Goal: Obtain resource: Download file/media

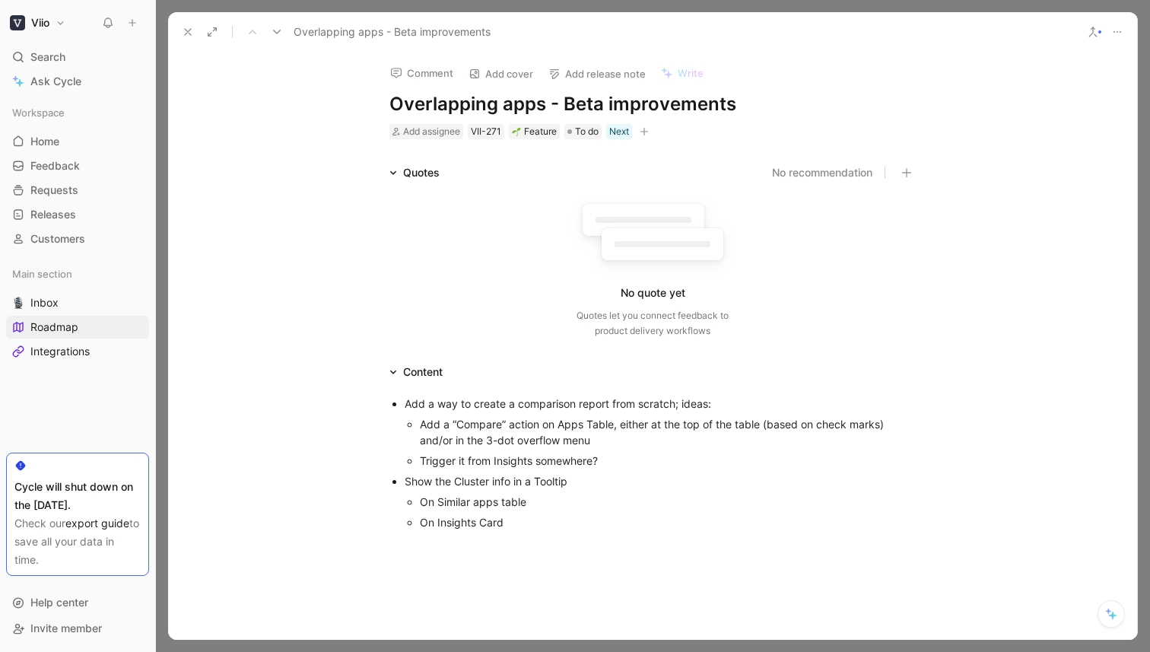
click at [77, 524] on link "export guide" at bounding box center [97, 522] width 64 height 13
click at [82, 520] on link "export guide" at bounding box center [97, 522] width 64 height 13
click at [82, 522] on link "export guide" at bounding box center [97, 522] width 64 height 13
click at [54, 170] on span "Feedback" at bounding box center [54, 165] width 49 height 15
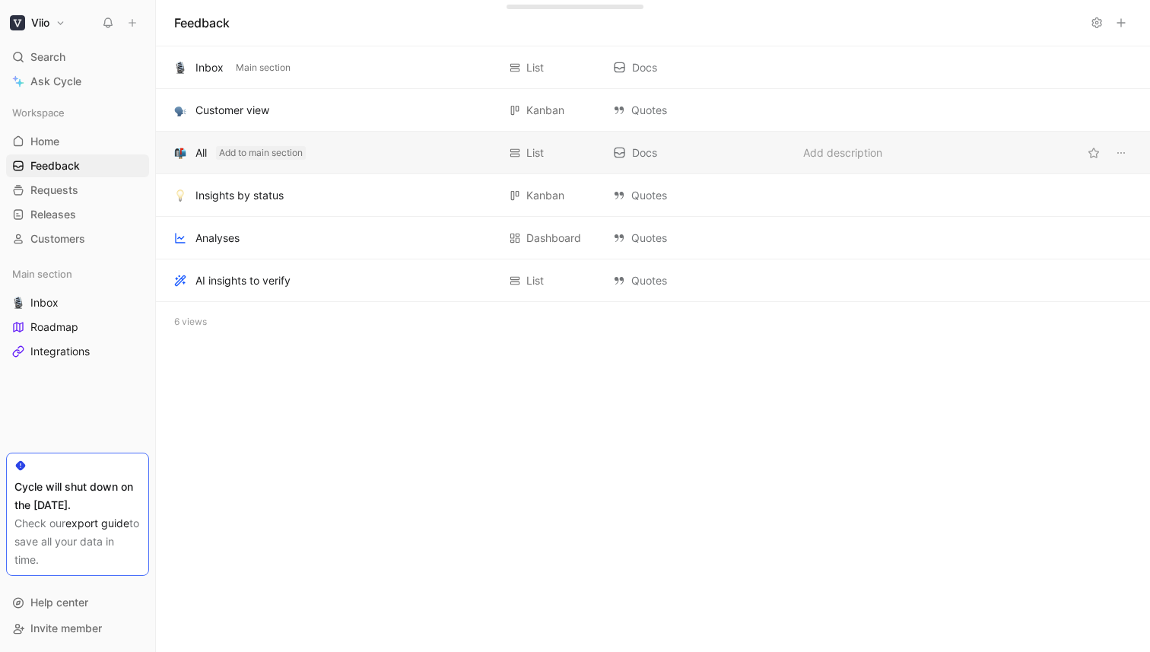
click at [227, 151] on button "Add to main section" at bounding box center [261, 153] width 90 height 14
click at [227, 151] on span "Main section" at bounding box center [246, 152] width 55 height 15
click at [357, 141] on div "All Add to main section List Docs Add description" at bounding box center [653, 153] width 994 height 43
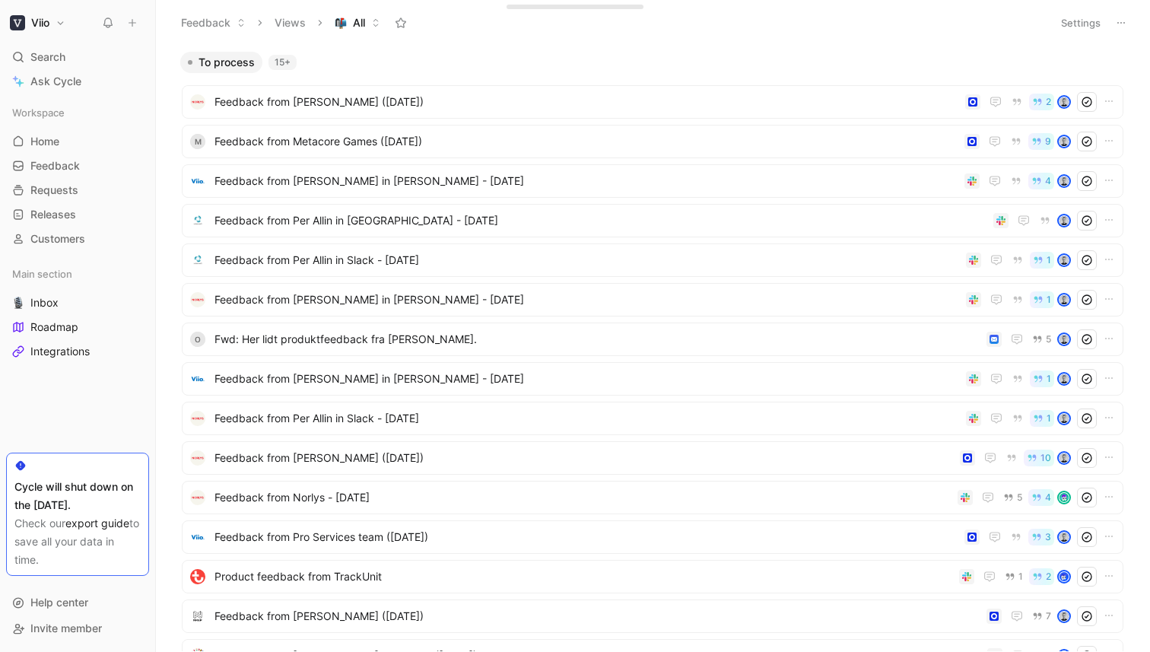
click at [1121, 25] on icon at bounding box center [1121, 23] width 12 height 12
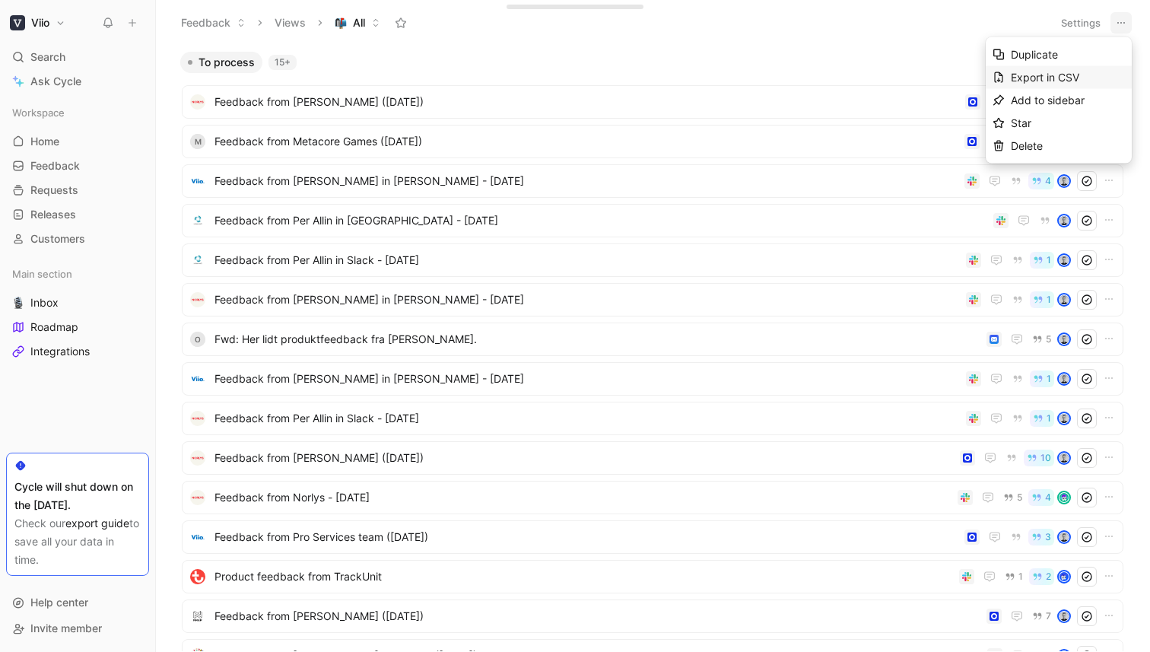
click at [1067, 81] on span "Export in CSV" at bounding box center [1045, 77] width 68 height 13
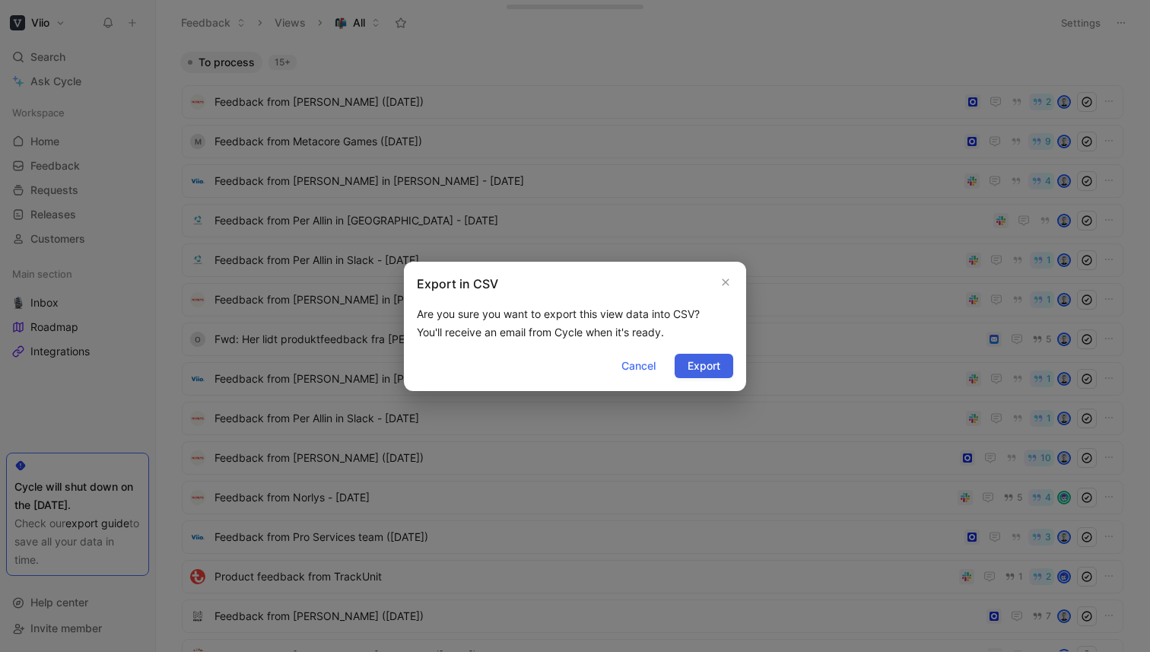
click at [716, 362] on span "Export" at bounding box center [703, 366] width 33 height 18
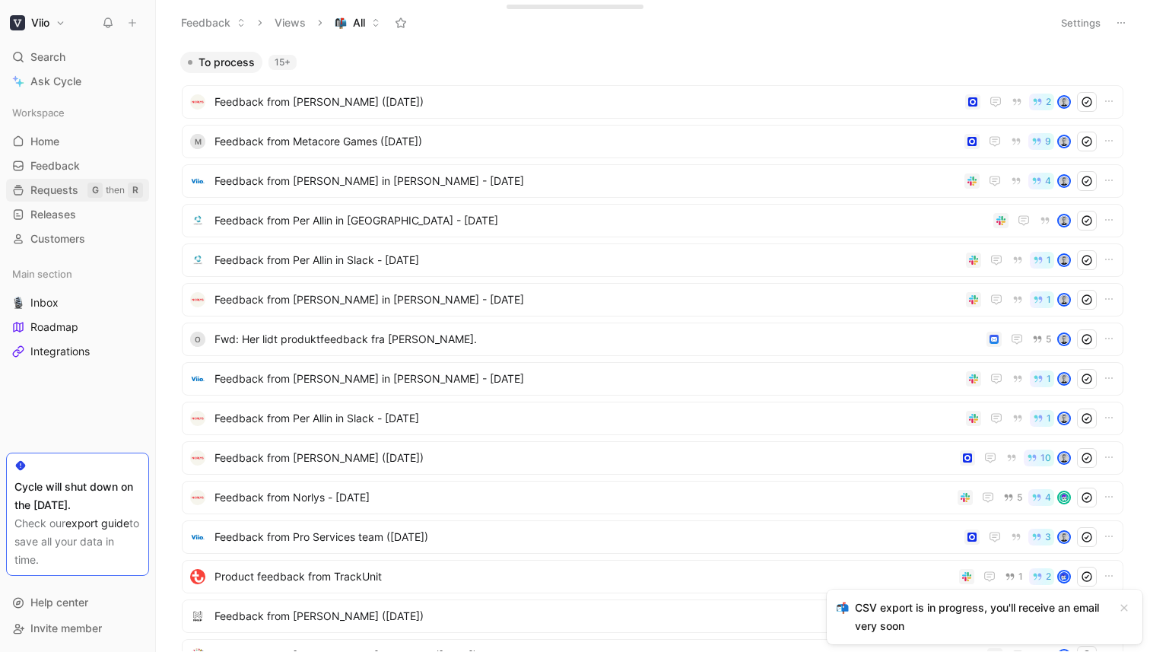
click at [61, 188] on span "Requests" at bounding box center [54, 190] width 48 height 15
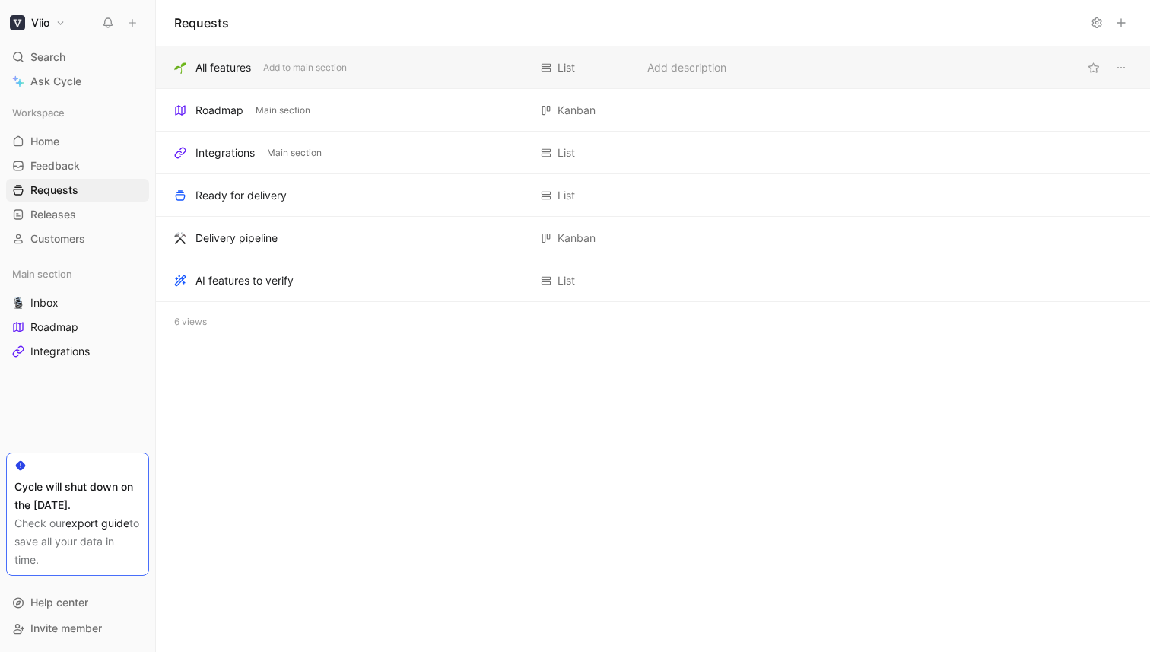
click at [400, 74] on div "All features Add to main section" at bounding box center [351, 68] width 354 height 18
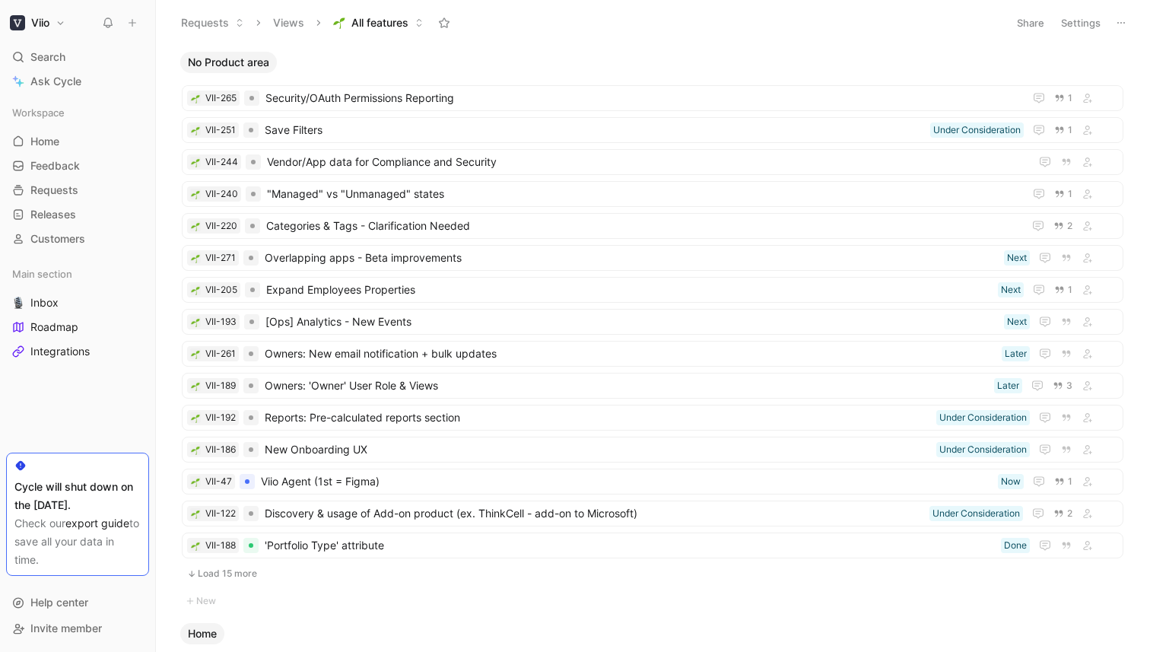
click at [1123, 14] on button at bounding box center [1120, 22] width 21 height 21
click at [1071, 78] on span "Export in CSV" at bounding box center [1045, 77] width 68 height 13
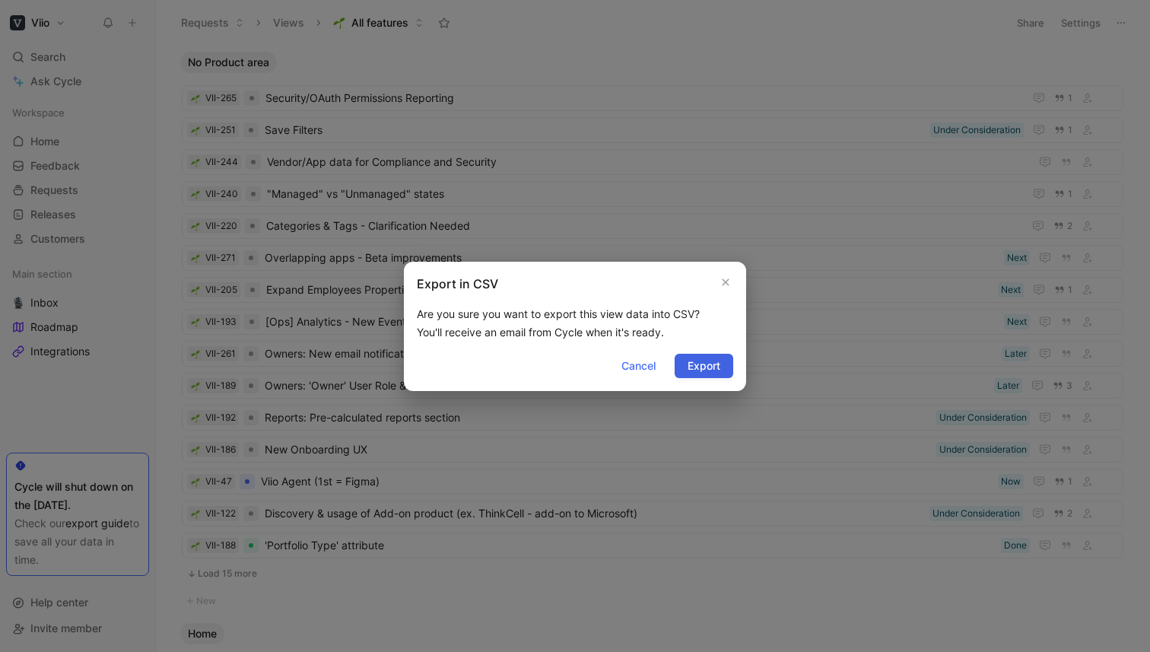
click at [709, 364] on span "Export" at bounding box center [703, 366] width 33 height 18
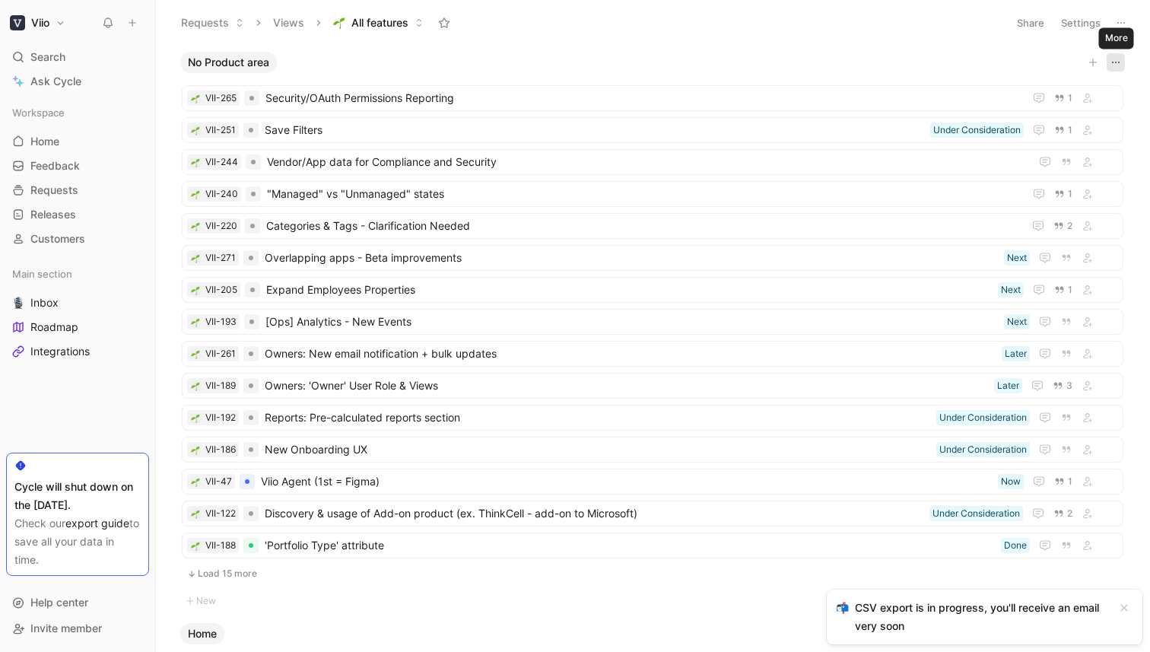
click at [1120, 59] on icon "button" at bounding box center [1115, 62] width 12 height 12
click at [49, 238] on span "Customers" at bounding box center [57, 238] width 55 height 15
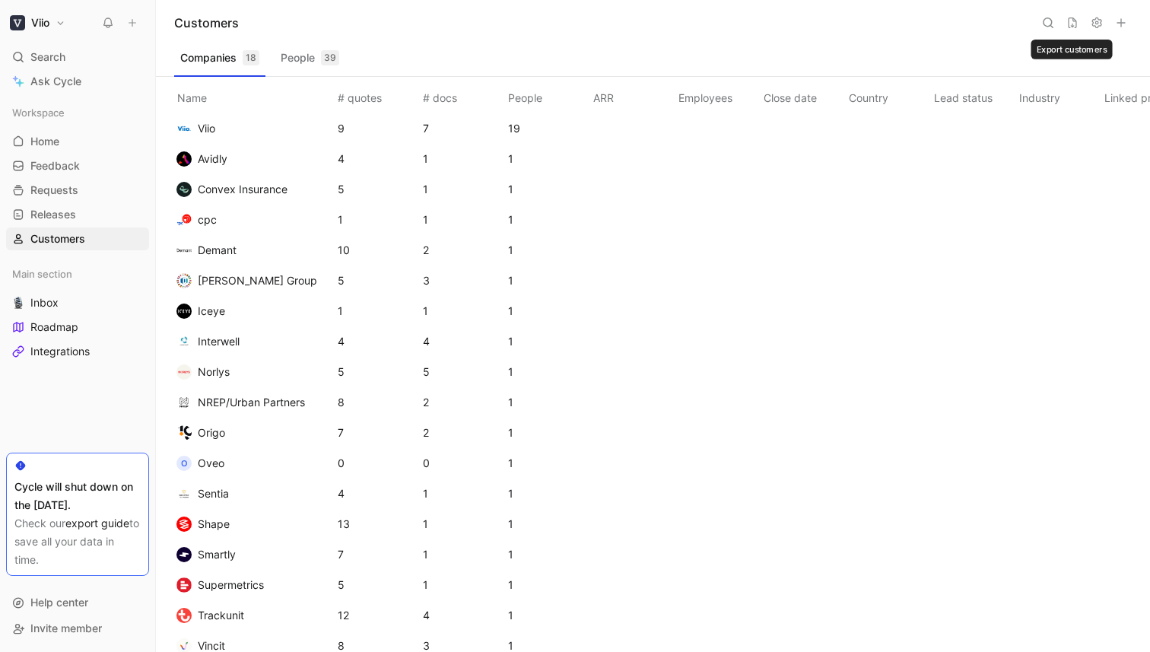
click at [1071, 19] on icon at bounding box center [1072, 23] width 12 height 12
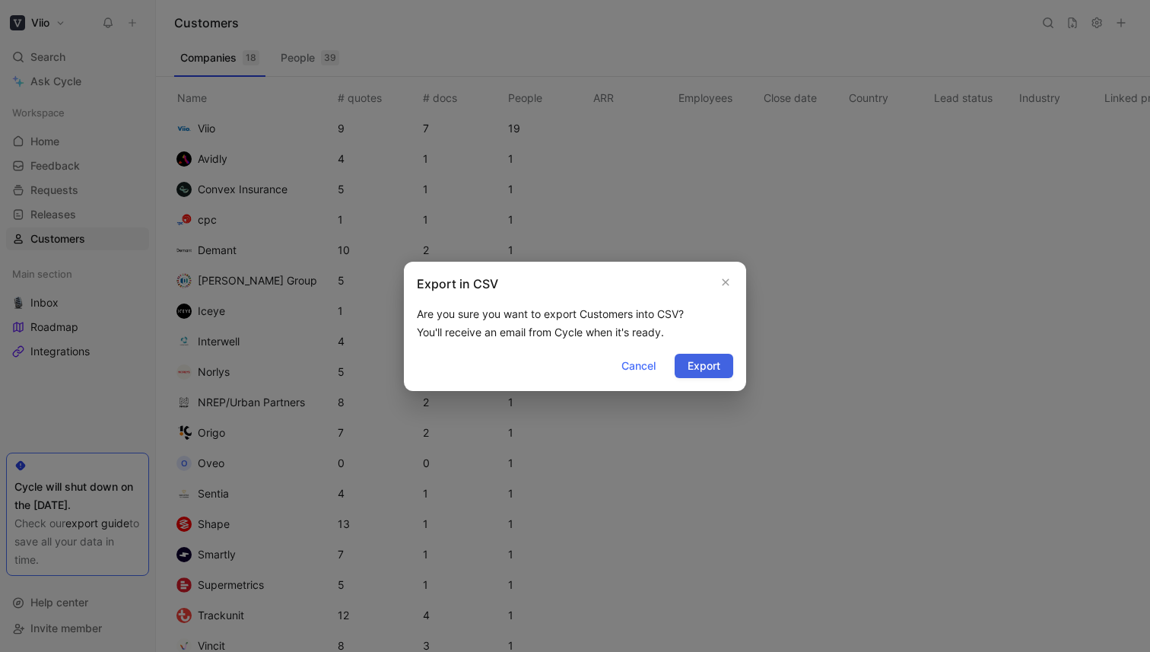
click at [707, 358] on span "Export" at bounding box center [703, 366] width 33 height 18
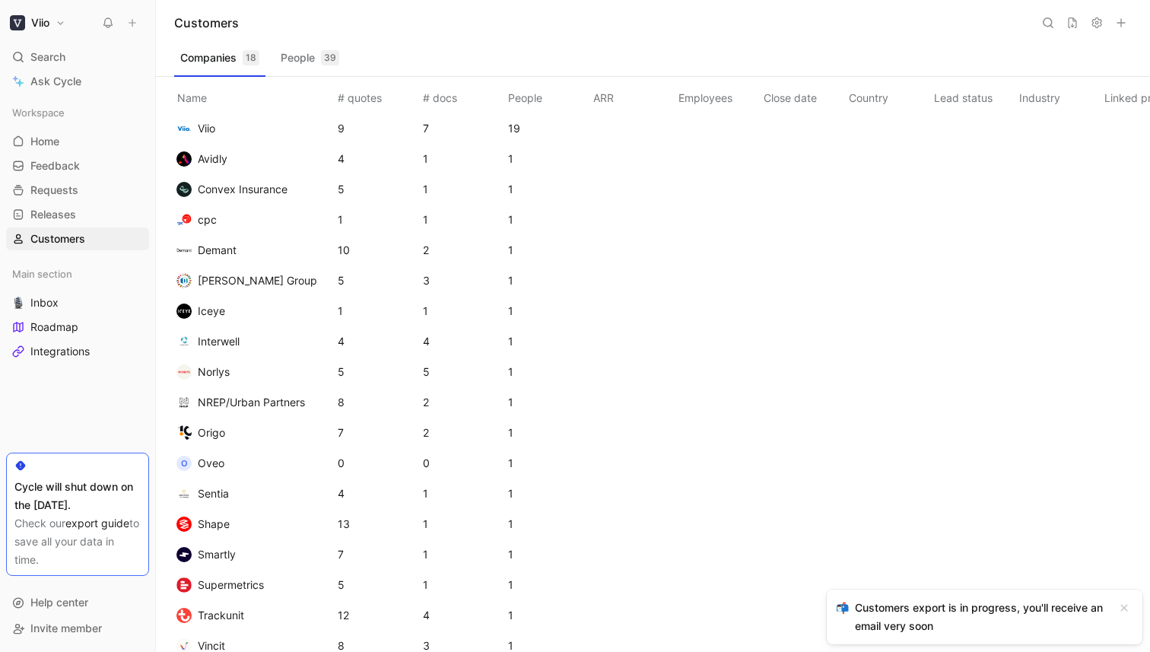
click at [302, 53] on button "People 39" at bounding box center [310, 58] width 71 height 24
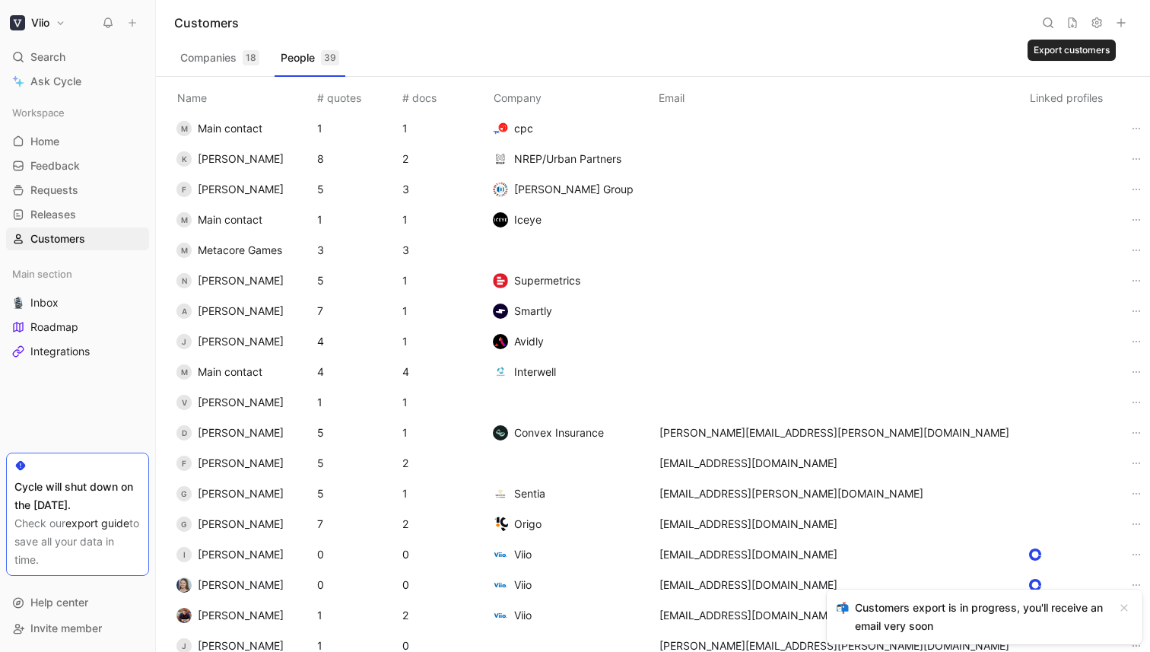
click at [1070, 25] on icon at bounding box center [1072, 23] width 12 height 12
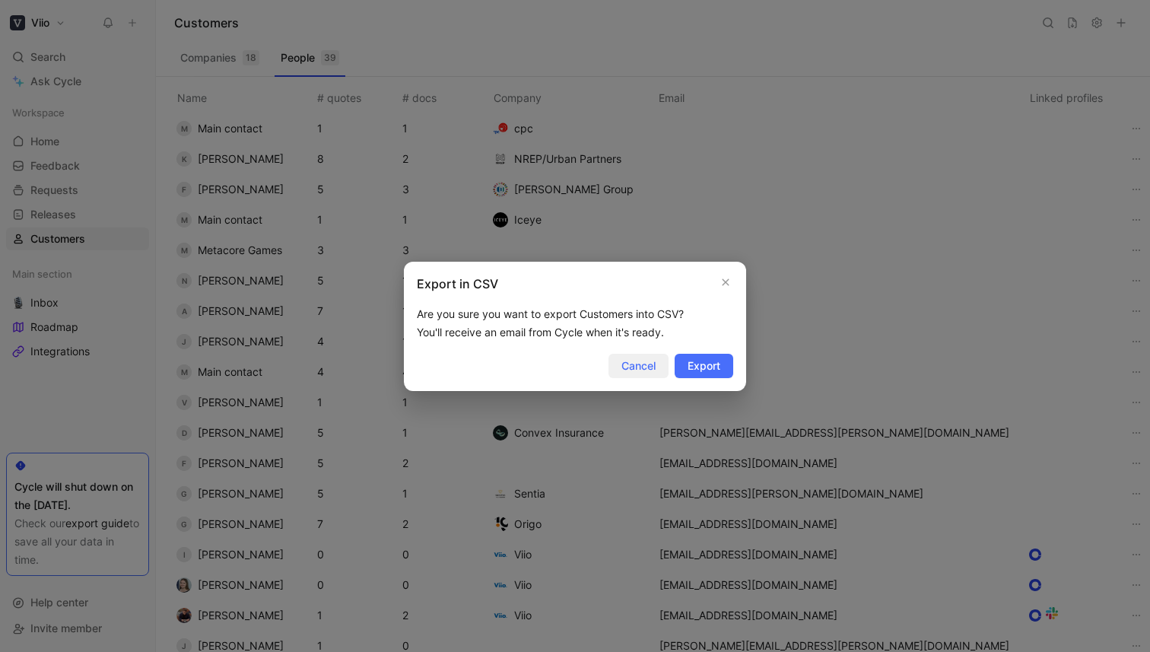
click at [636, 361] on span "Cancel" at bounding box center [638, 366] width 34 height 18
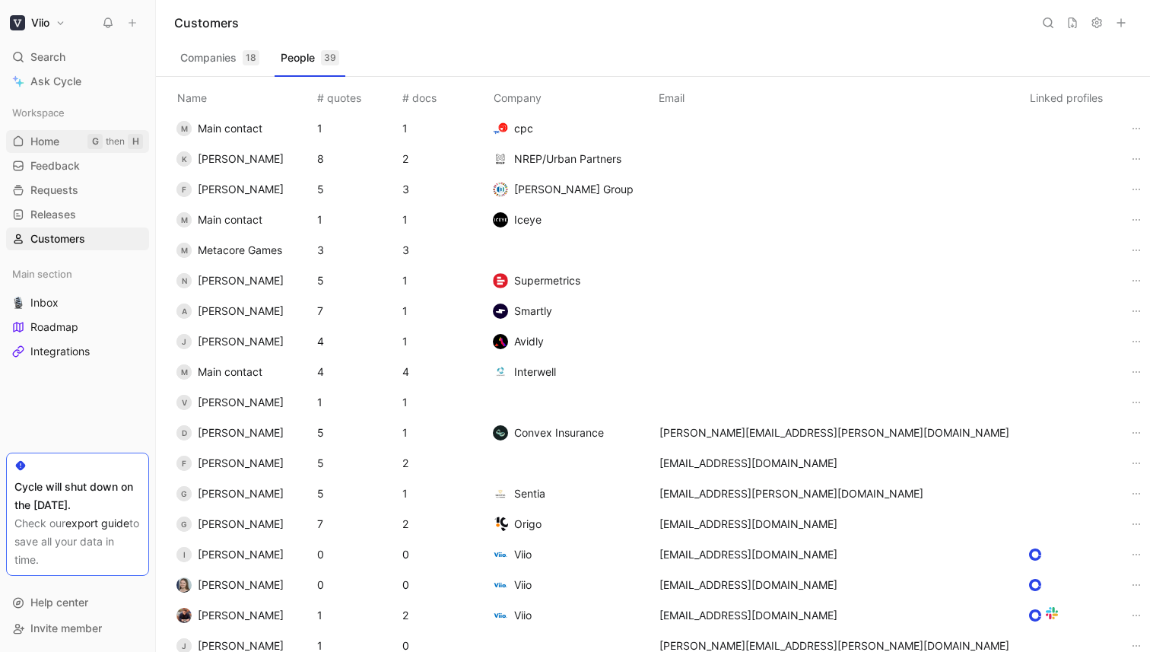
click at [46, 142] on span "Home" at bounding box center [44, 141] width 29 height 15
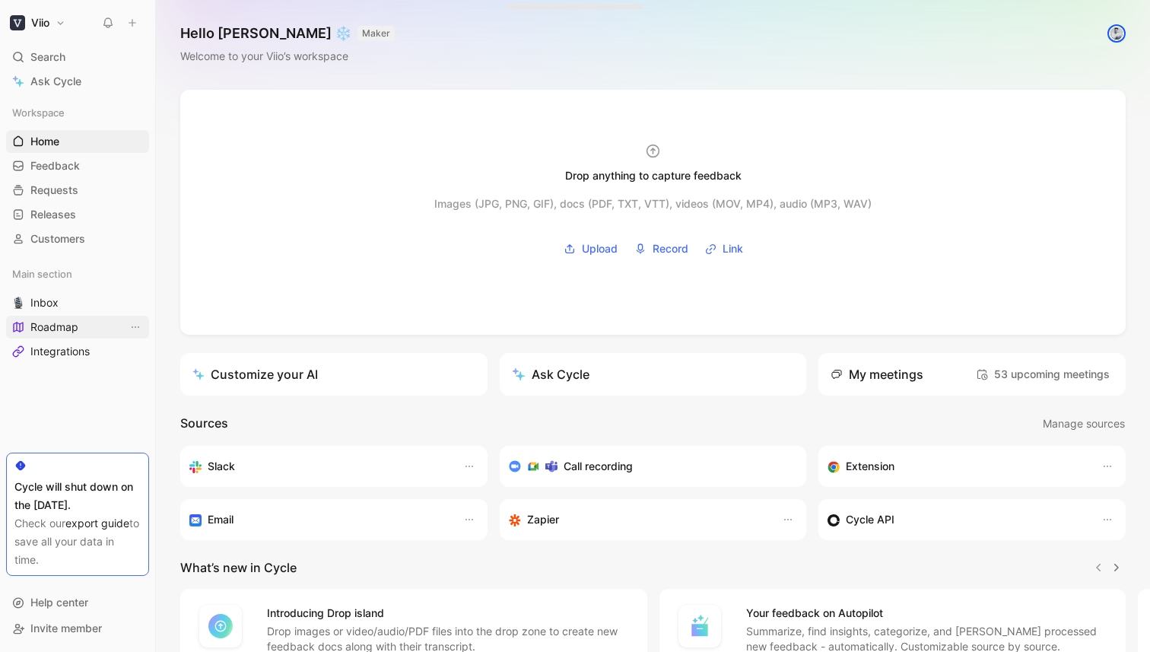
click at [46, 323] on span "Roadmap" at bounding box center [54, 326] width 48 height 15
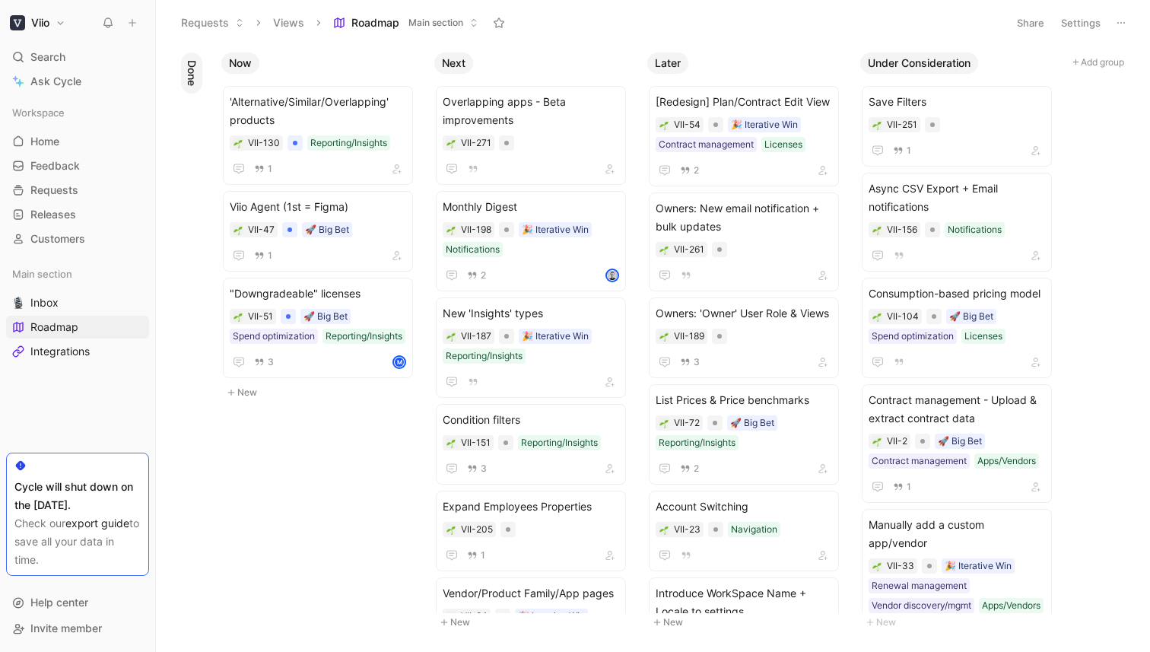
click at [1119, 25] on icon at bounding box center [1121, 23] width 12 height 12
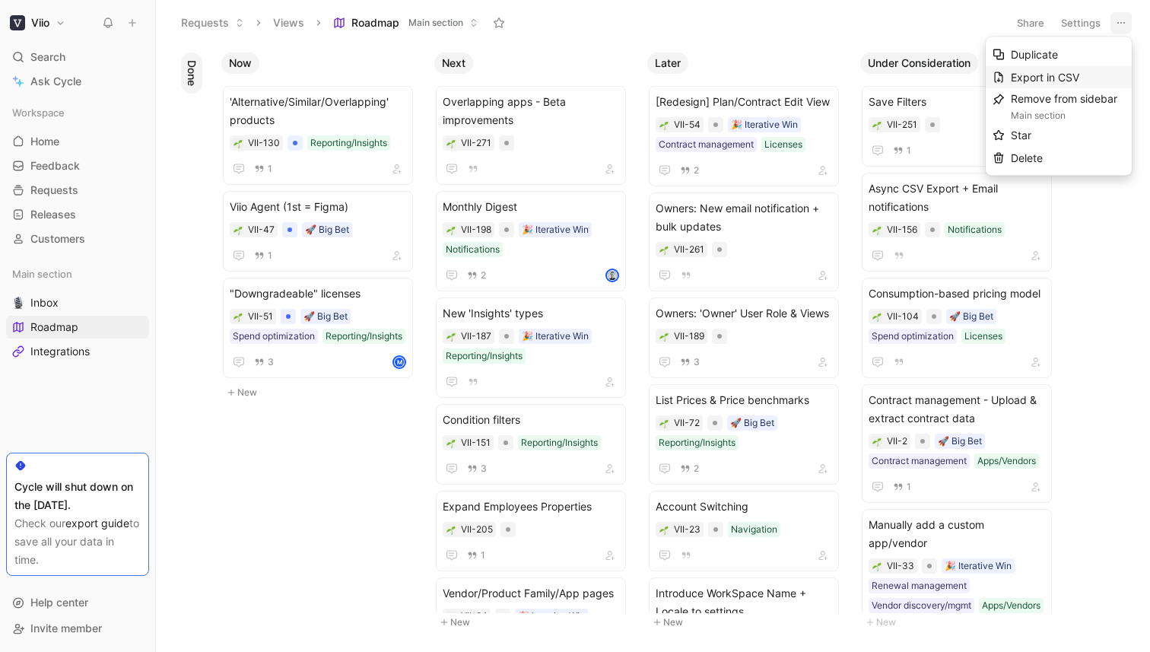
click at [1077, 68] on div "Export in CSV" at bounding box center [1068, 77] width 114 height 18
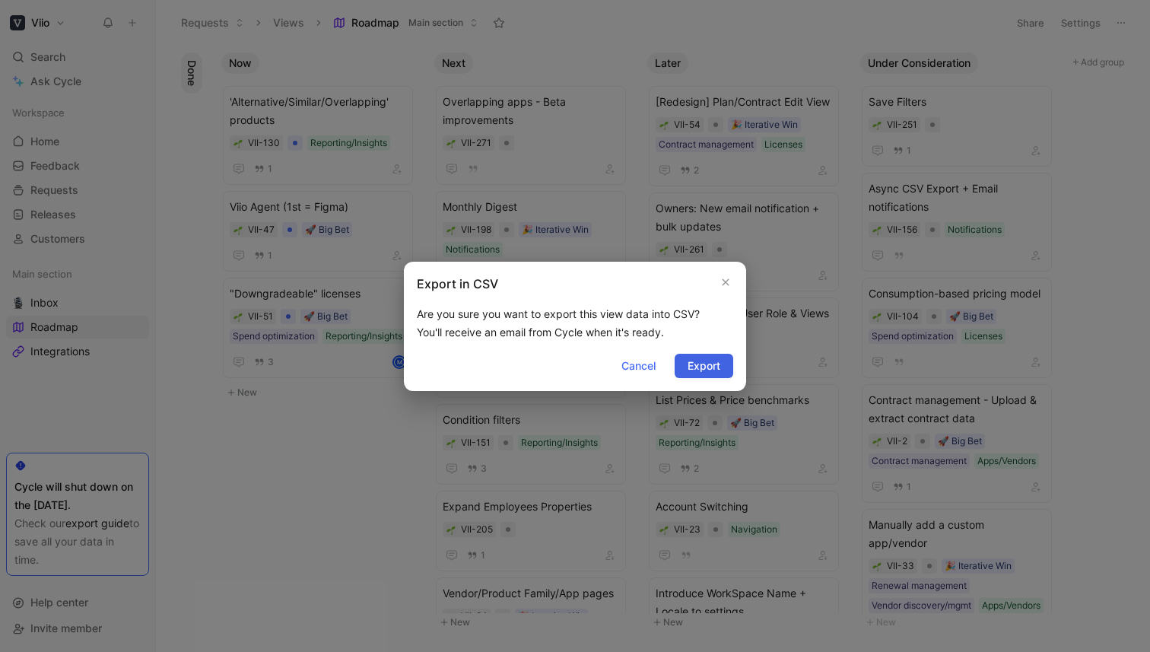
click at [700, 367] on span "Export" at bounding box center [703, 366] width 33 height 18
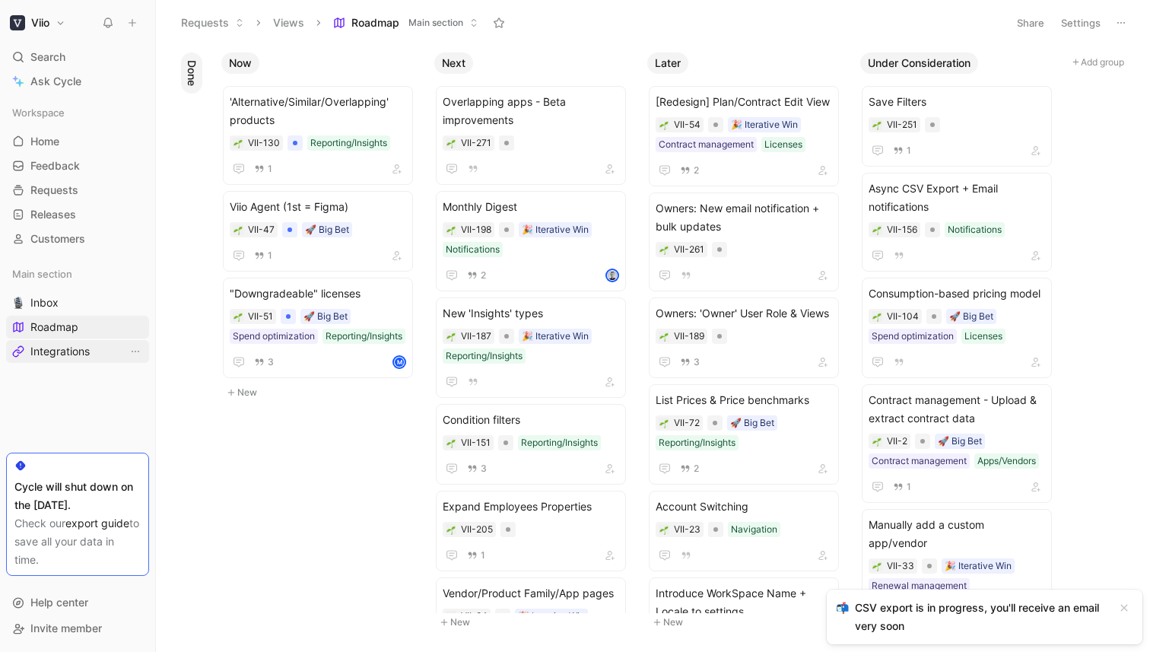
click at [52, 352] on span "Integrations" at bounding box center [59, 351] width 59 height 15
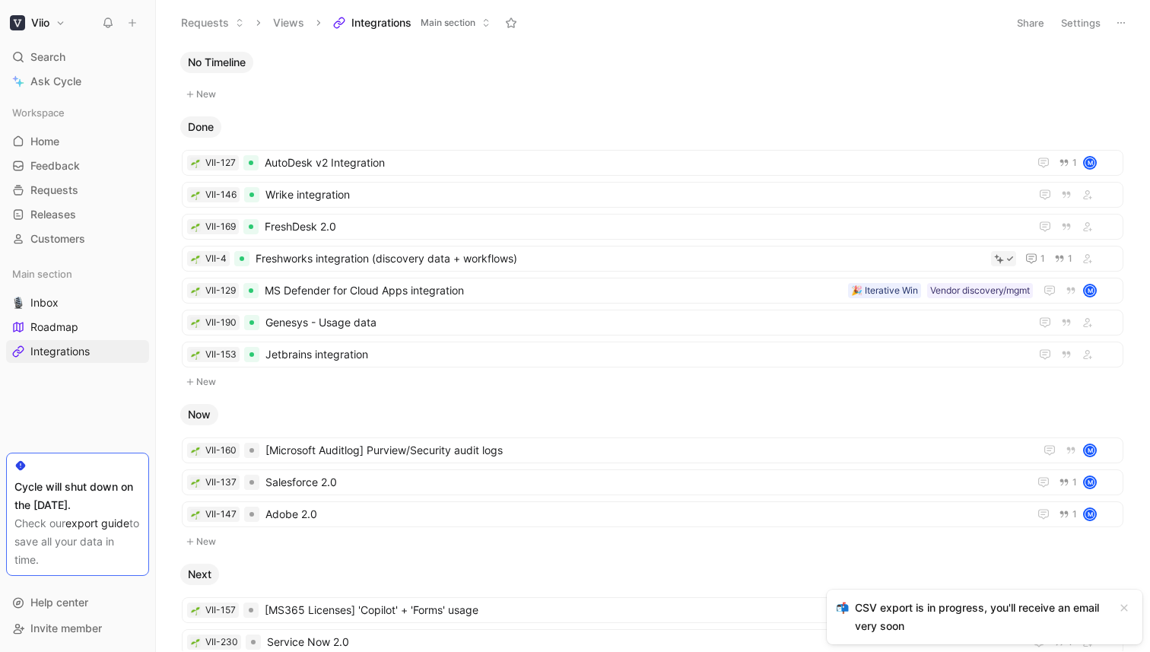
click at [1126, 17] on icon at bounding box center [1121, 23] width 12 height 12
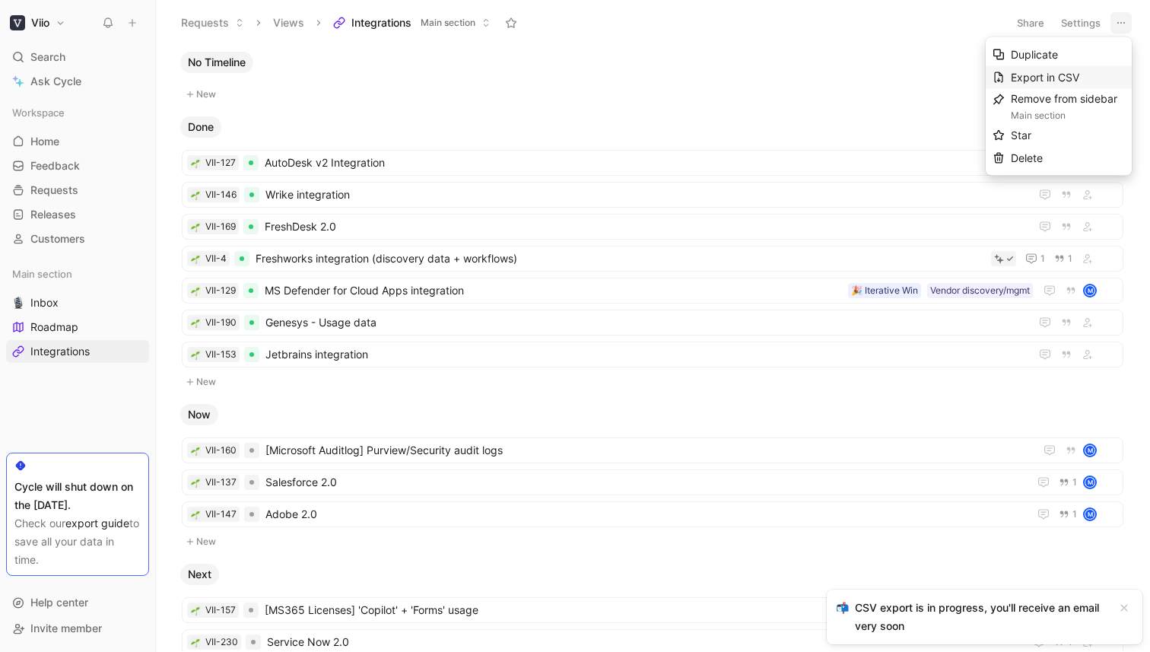
click at [1070, 80] on span "Export in CSV" at bounding box center [1045, 77] width 68 height 13
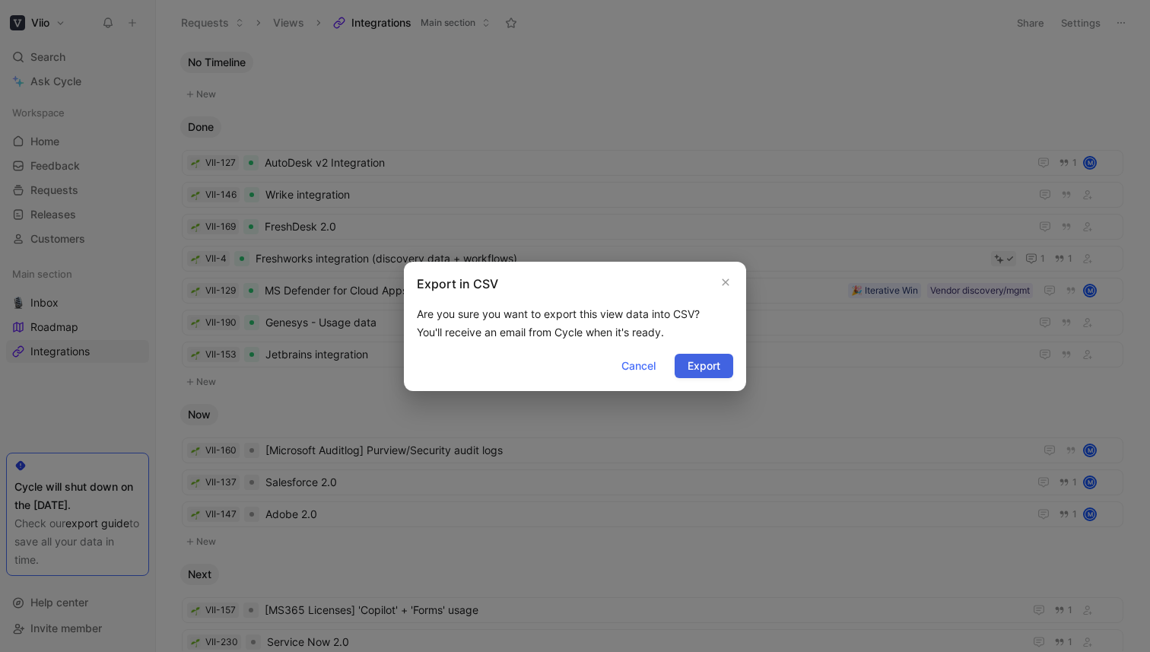
click at [696, 370] on span "Export" at bounding box center [703, 366] width 33 height 18
